Goal: Task Accomplishment & Management: Complete application form

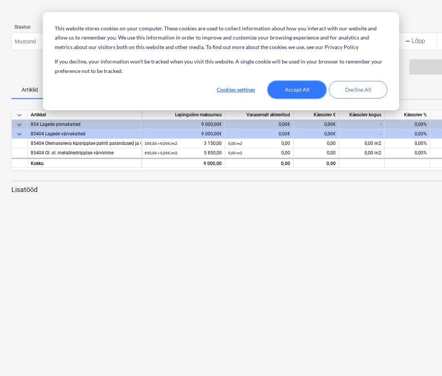
click at [304, 86] on button "Accept All" at bounding box center [297, 89] width 59 height 17
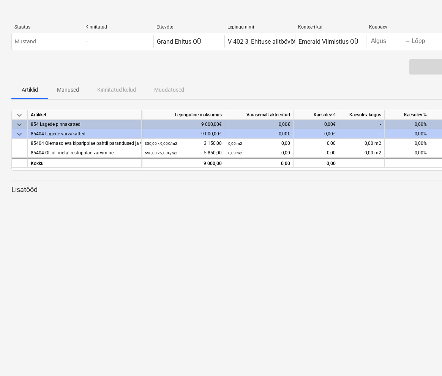
click at [314, 123] on div "0,00€" at bounding box center [317, 125] width 46 height 10
click at [368, 124] on div "-" at bounding box center [362, 125] width 46 height 10
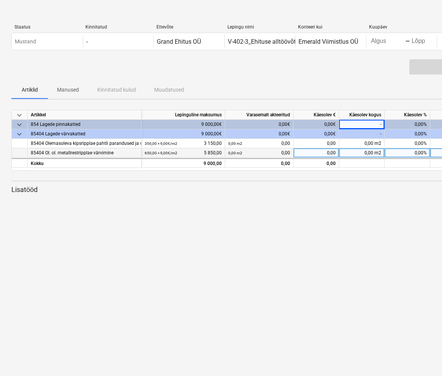
click at [363, 155] on div "0,00 m2" at bounding box center [362, 153] width 46 height 10
type input "650"
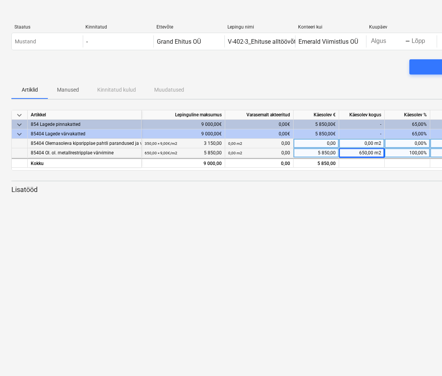
click at [369, 144] on div "0,00 m2" at bounding box center [362, 144] width 46 height 10
type input "164"
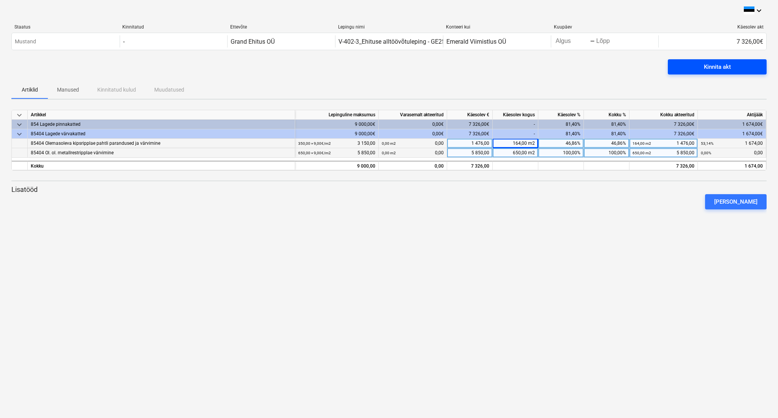
click at [442, 69] on div "Kinnita akt" at bounding box center [717, 67] width 27 height 10
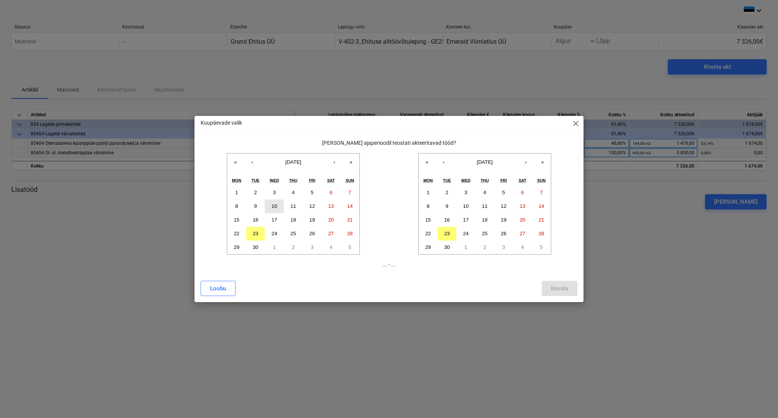
click at [273, 208] on button "10" at bounding box center [274, 207] width 19 height 14
click at [442, 231] on abbr "23" at bounding box center [447, 234] width 6 height 6
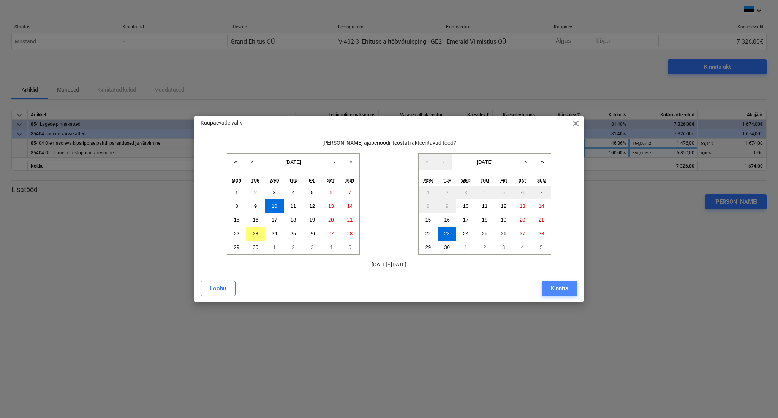
click at [442, 290] on button "Kinnita" at bounding box center [560, 288] width 36 height 15
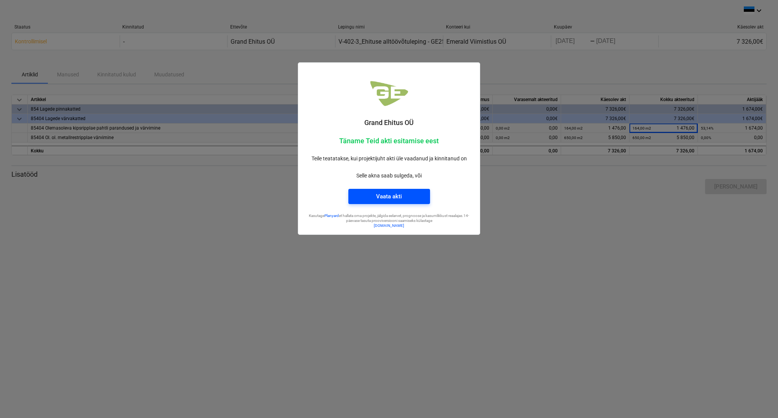
click at [403, 195] on span "Vaata akti" at bounding box center [389, 197] width 63 height 10
